Goal: Information Seeking & Learning: Learn about a topic

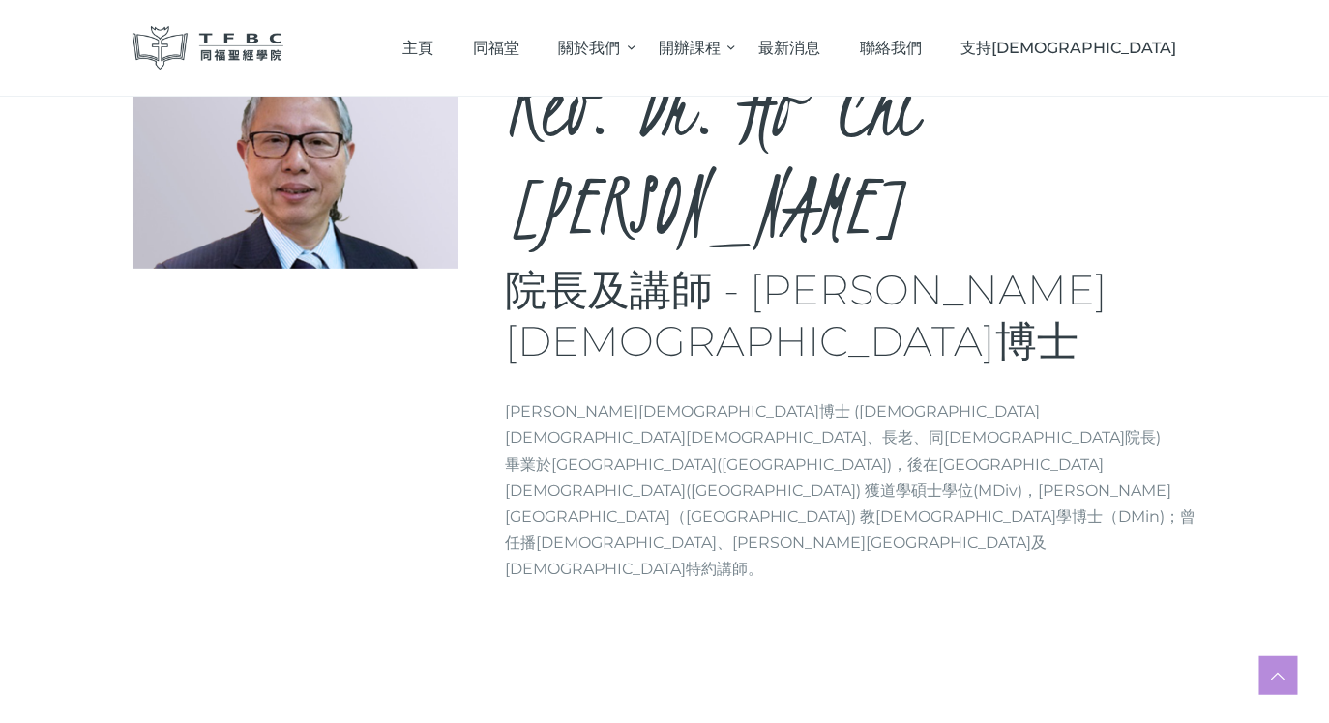
scroll to position [265, 0]
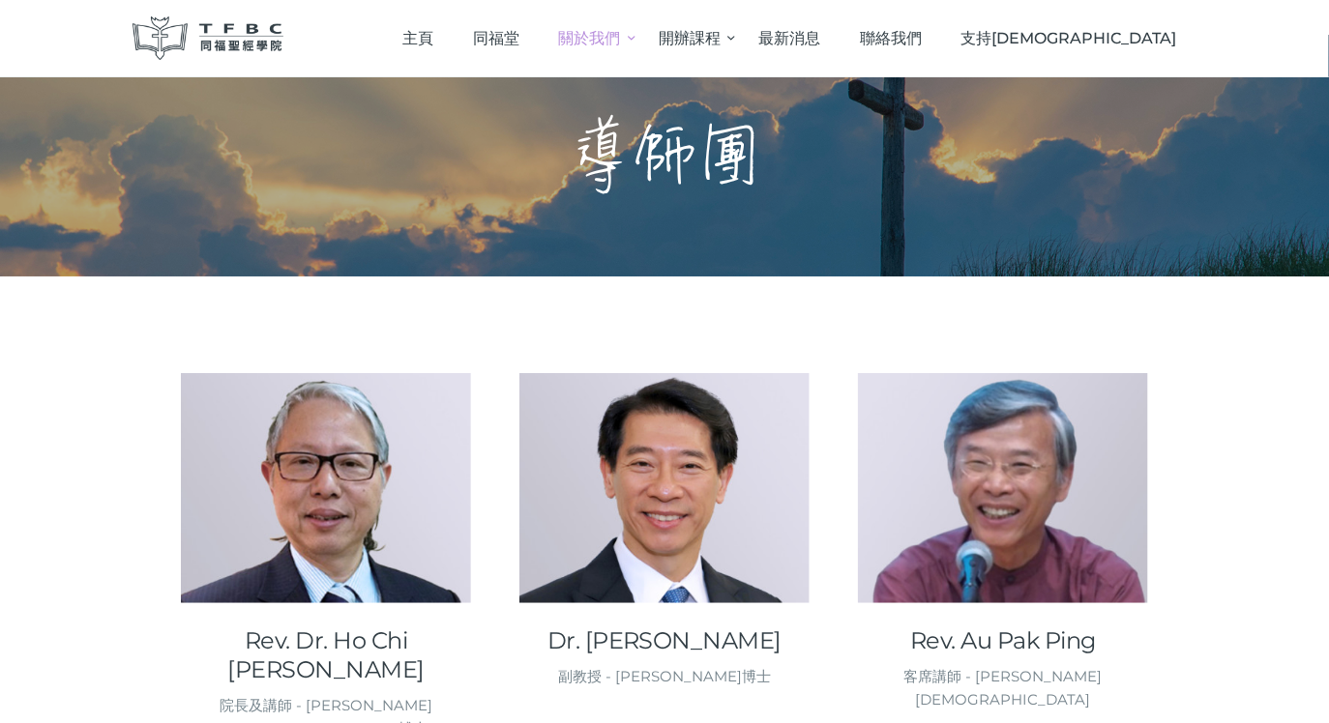
scroll to position [39, 0]
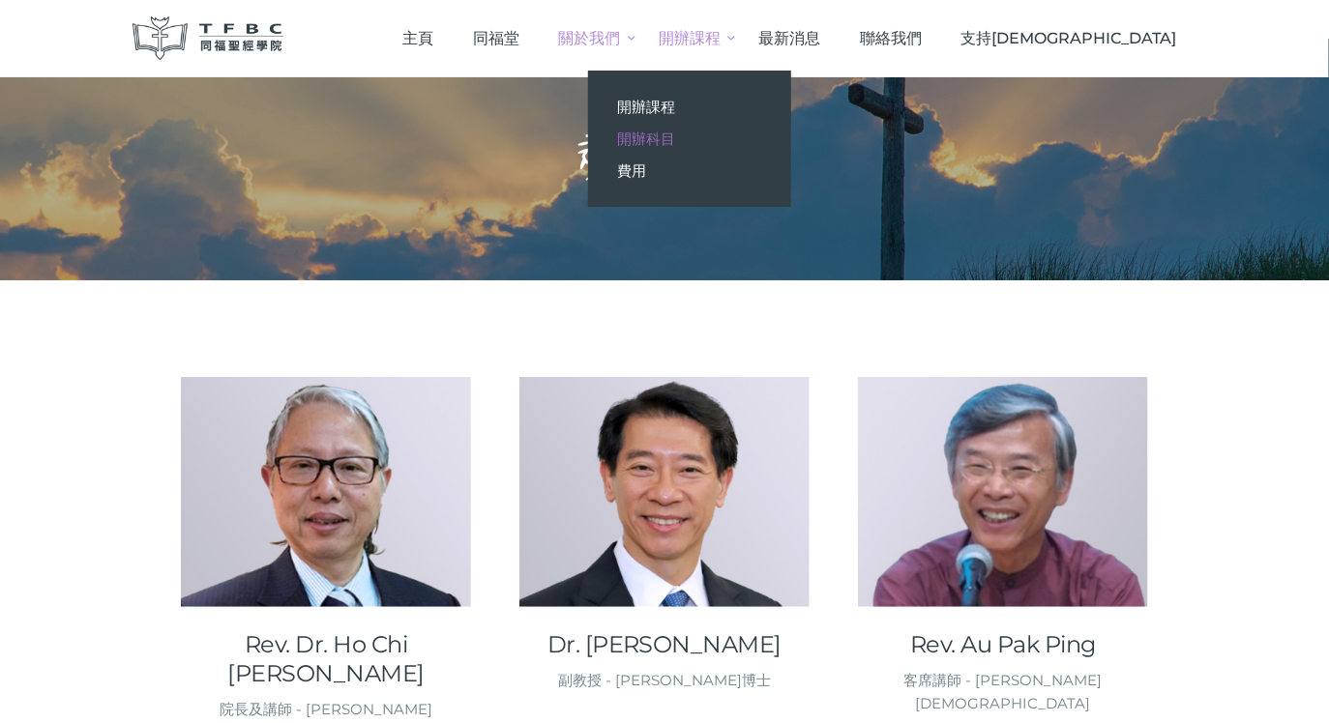
click at [675, 132] on span "開辦科目" at bounding box center [646, 139] width 58 height 18
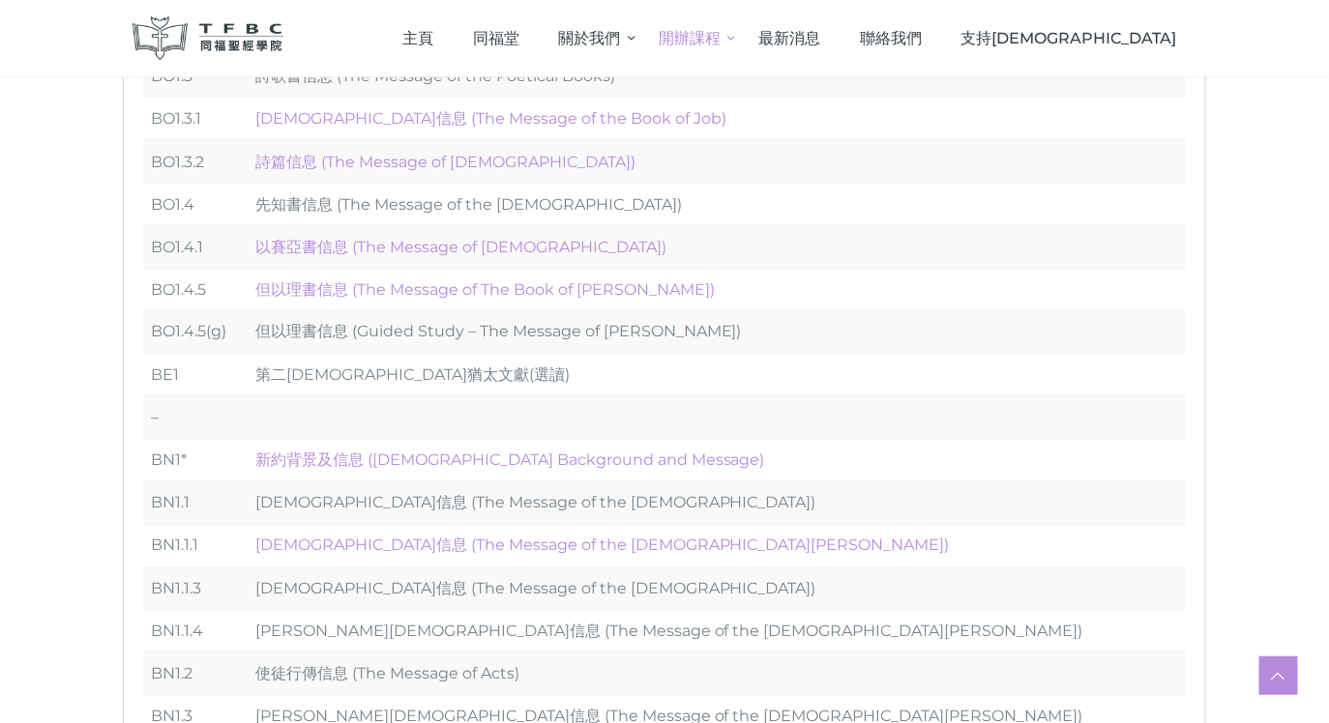
scroll to position [923, 0]
